Goal: Information Seeking & Learning: Check status

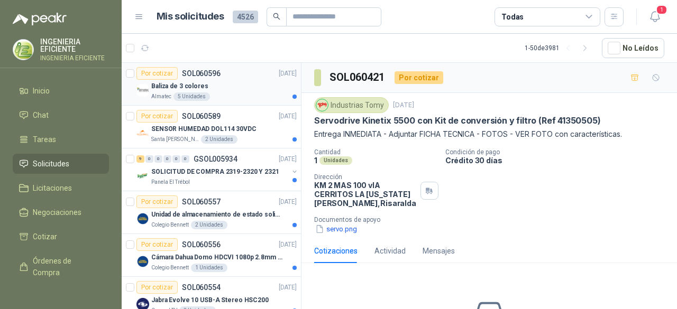
click at [244, 88] on div "Baliza de 3 colores" at bounding box center [223, 86] width 145 height 13
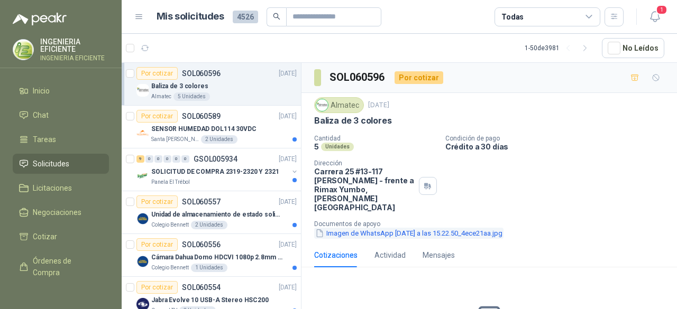
click at [434, 228] on button "Imagen de WhatsApp 2025-10-08 a las 15.22.50_4ece21aa.jpg" at bounding box center [408, 233] width 189 height 11
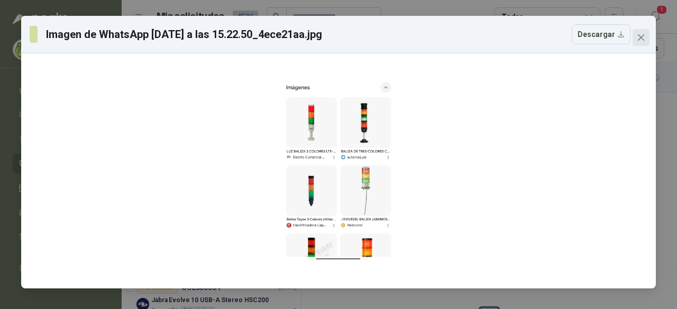
click at [639, 37] on icon "close" at bounding box center [641, 37] width 8 height 8
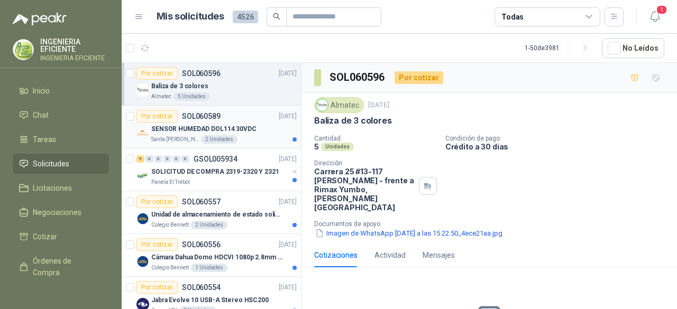
click at [232, 133] on p "SENSOR HUMEDAD DOL114 30VDC" at bounding box center [203, 129] width 105 height 10
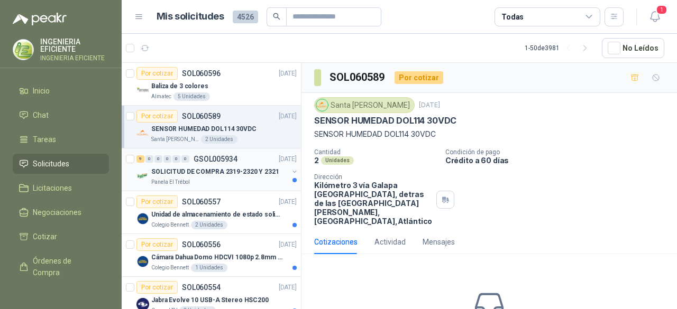
click at [225, 171] on p "SOLICITUD DE COMPRA 2319-2320 Y 2321" at bounding box center [215, 172] width 128 height 10
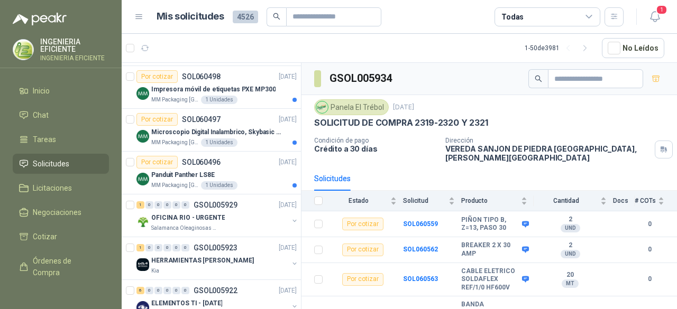
scroll to position [370, 0]
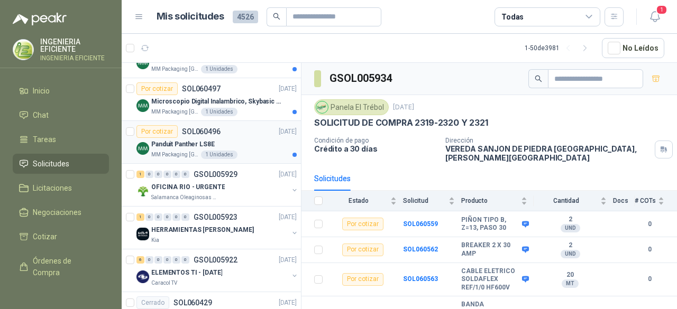
click at [246, 129] on div "Por cotizar SOL060496 08/10/25" at bounding box center [216, 131] width 160 height 13
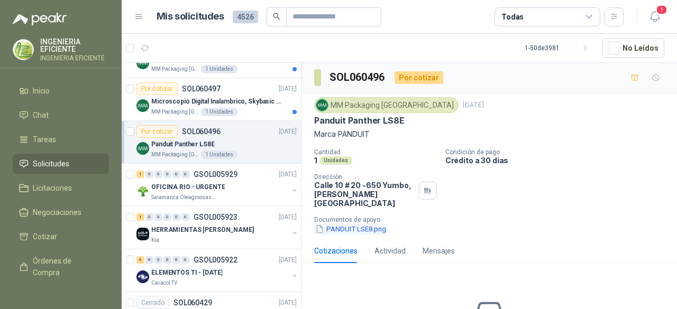
click at [354, 224] on button "PANDUIT LSE8.png" at bounding box center [350, 229] width 73 height 11
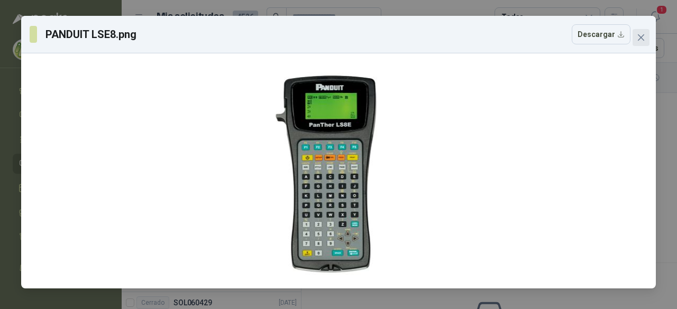
click at [637, 35] on icon "close" at bounding box center [641, 37] width 8 height 8
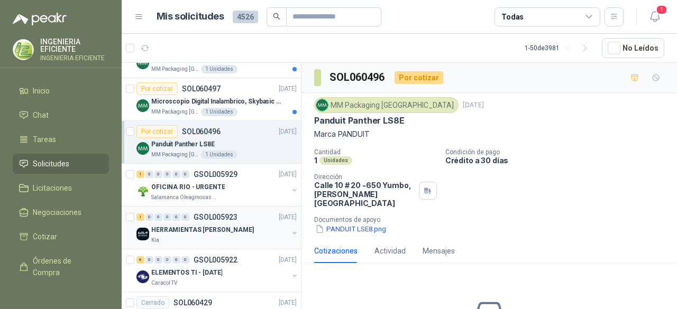
scroll to position [582, 0]
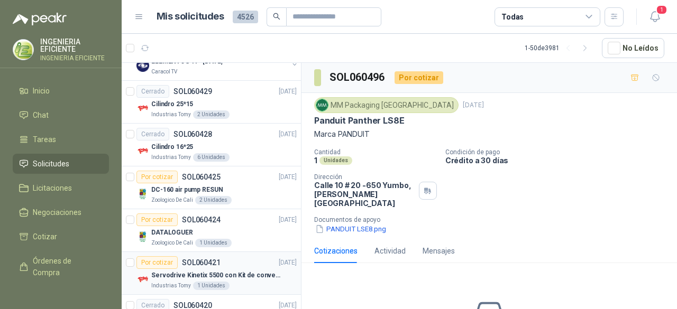
click at [263, 276] on p "Servodrive Kinetix 5500 con Kit de conversión y filtro (Ref 41350505)" at bounding box center [217, 276] width 132 height 10
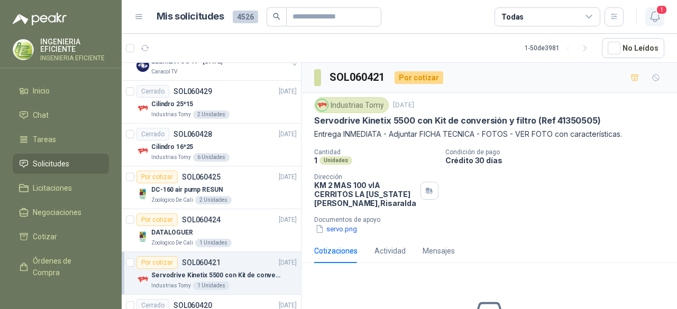
click at [662, 16] on button "1" at bounding box center [654, 16] width 19 height 19
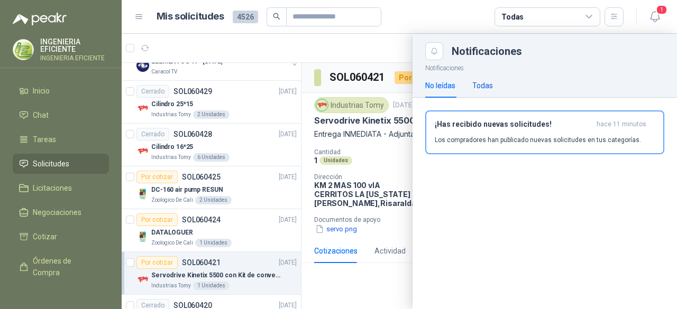
click at [473, 84] on div "Todas" at bounding box center [482, 86] width 21 height 12
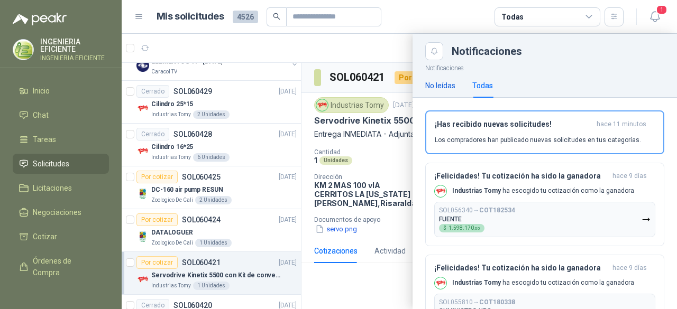
click at [455, 87] on div "No leídas" at bounding box center [440, 86] width 30 height 12
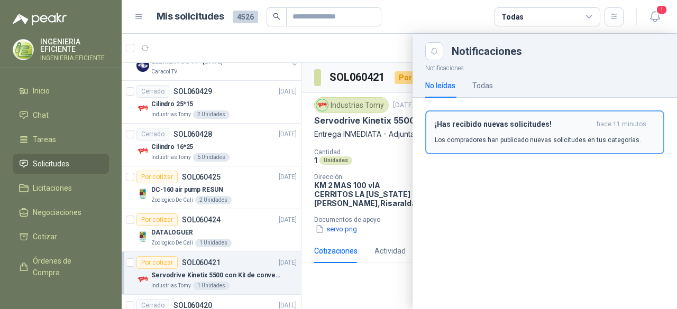
click at [459, 115] on button "¡Has recibido nuevas solicitudes! hace 11 minutos Los compradores han publicado…" at bounding box center [544, 133] width 239 height 44
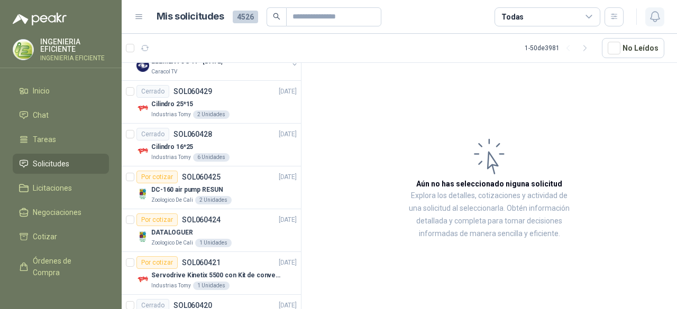
click at [660, 19] on icon "button" at bounding box center [655, 16] width 13 height 13
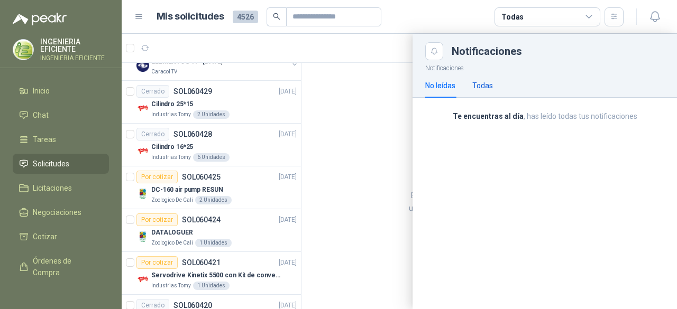
click at [479, 90] on div "Todas" at bounding box center [482, 86] width 21 height 12
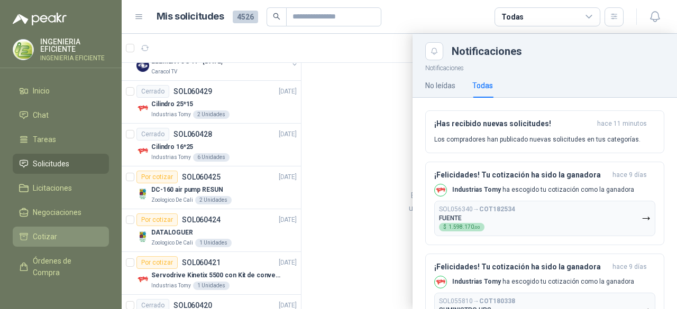
click at [62, 238] on li "Cotizar" at bounding box center [61, 237] width 84 height 12
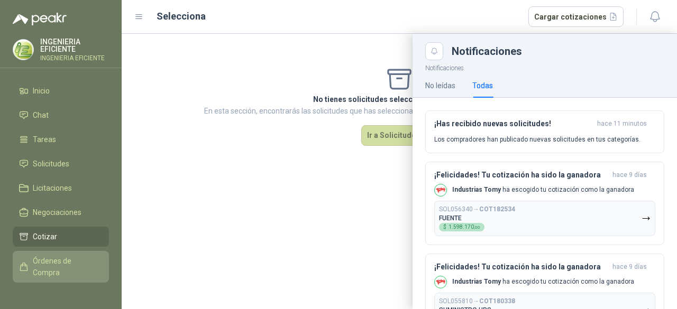
drag, startPoint x: 58, startPoint y: 264, endPoint x: 62, endPoint y: 260, distance: 6.4
click at [57, 264] on span "Órdenes de Compra" at bounding box center [66, 266] width 66 height 23
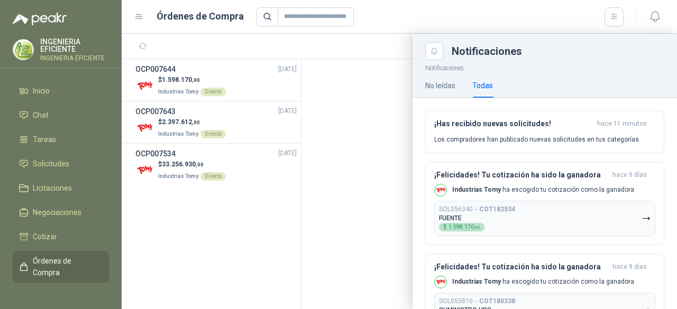
click at [247, 85] on div at bounding box center [399, 172] width 555 height 276
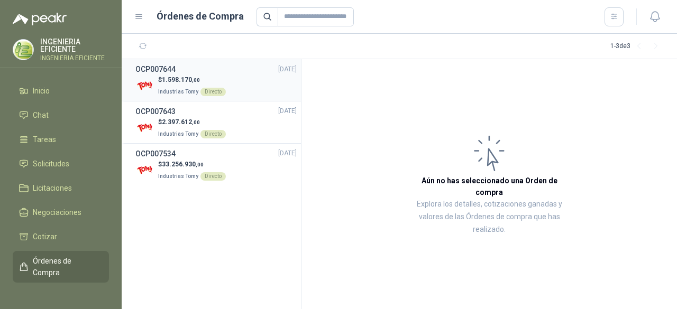
click at [190, 83] on span "1.598.170 ,00" at bounding box center [181, 79] width 38 height 7
